Goal: Task Accomplishment & Management: Manage account settings

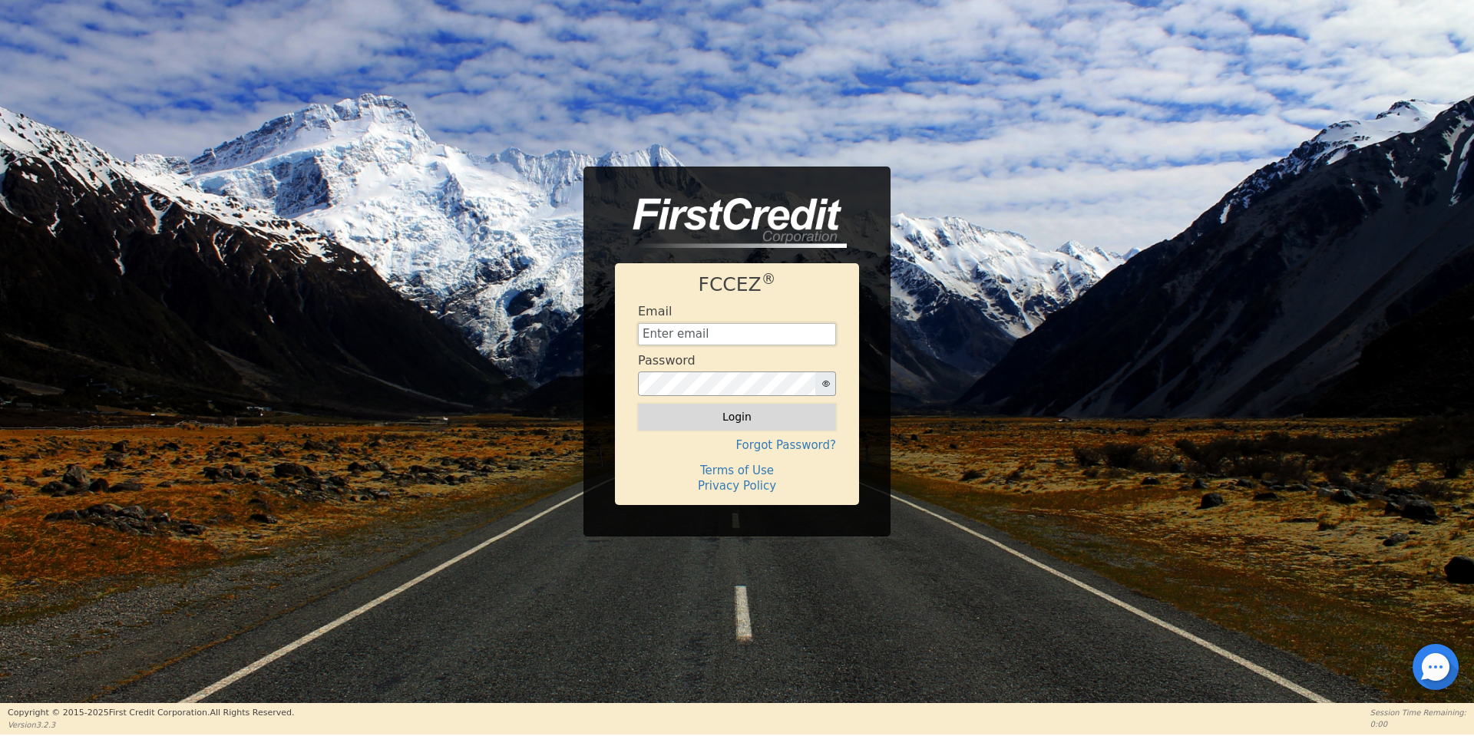
type input "[EMAIL_ADDRESS][DOMAIN_NAME]"
click at [708, 427] on button "Login" at bounding box center [737, 417] width 198 height 26
click at [708, 427] on div "Logging in..." at bounding box center [737, 417] width 198 height 26
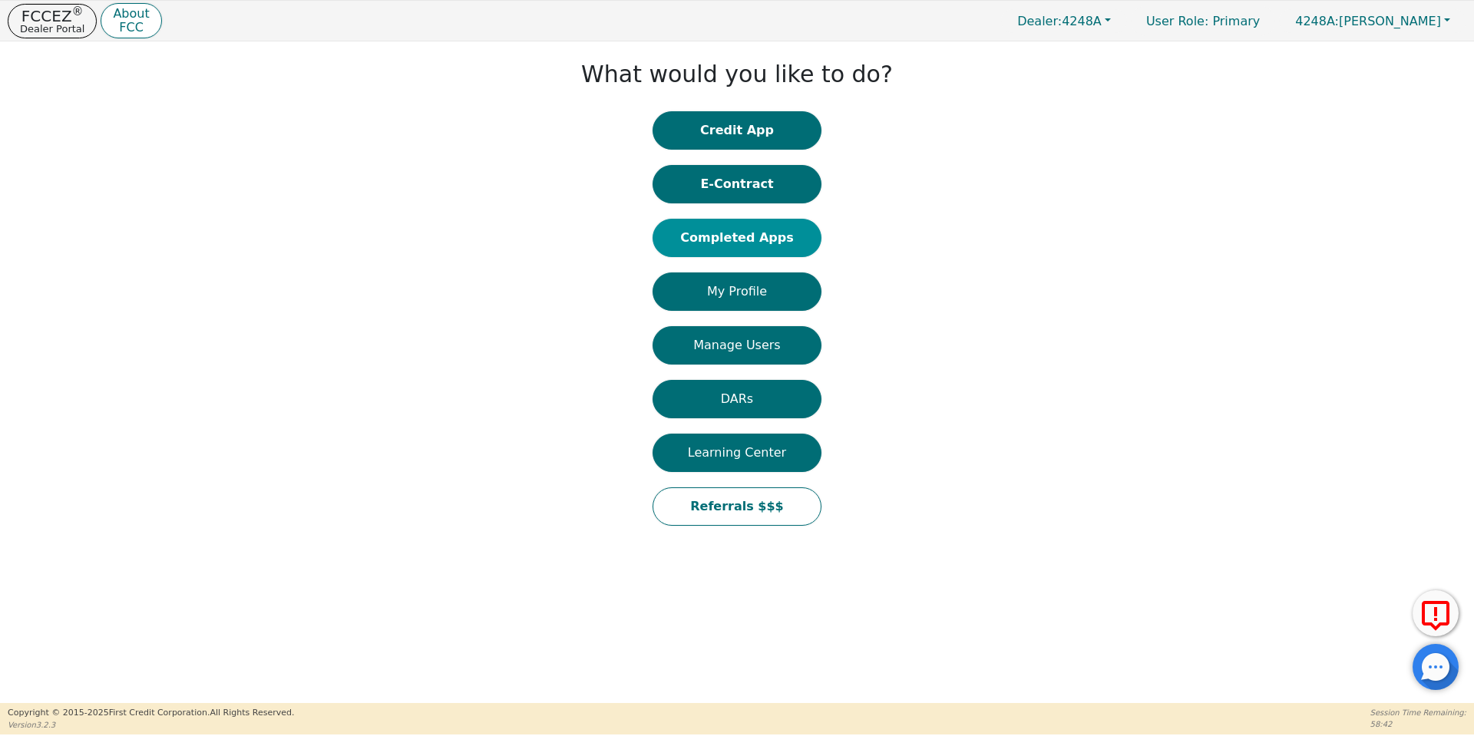
click at [711, 237] on button "Completed Apps" at bounding box center [736, 238] width 169 height 38
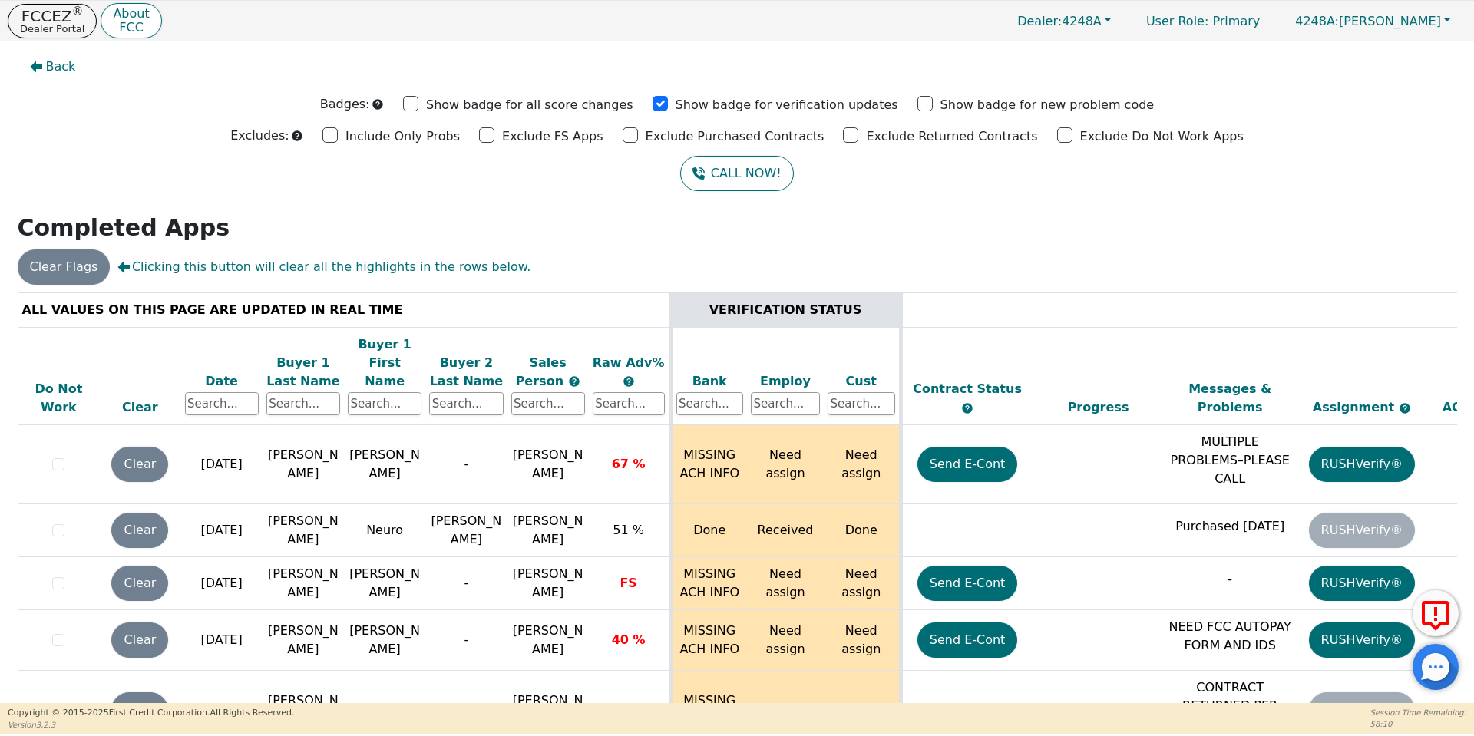
click at [341, 381] on th "Buyer 1 Last Name" at bounding box center [302, 376] width 81 height 98
click at [332, 392] on input "text" at bounding box center [303, 403] width 74 height 23
type input "alv"
